Goal: Information Seeking & Learning: Learn about a topic

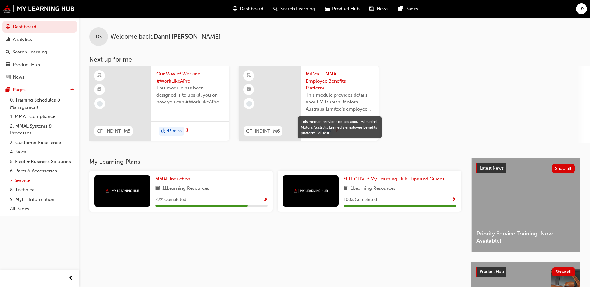
click at [24, 182] on link "7. Service" at bounding box center [41, 181] width 69 height 10
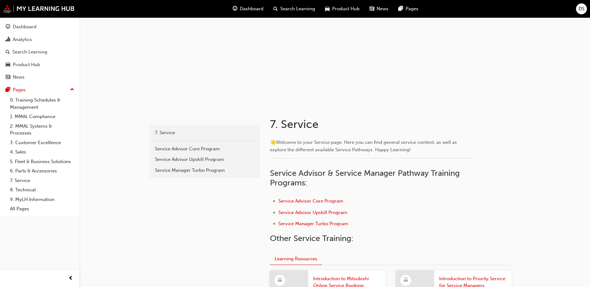
scroll to position [93, 0]
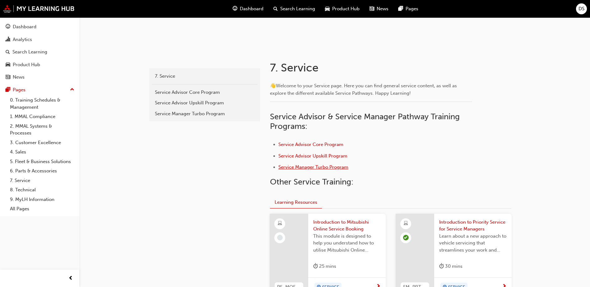
click at [303, 168] on span "Service Manager Turbo Program" at bounding box center [313, 167] width 70 height 6
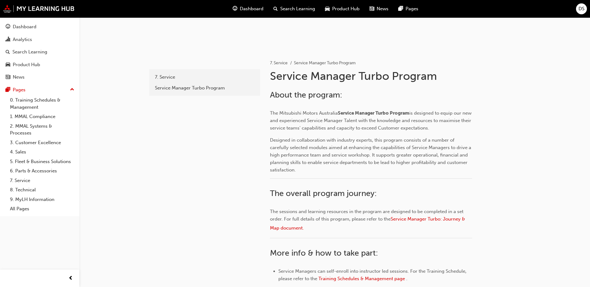
scroll to position [93, 0]
